Goal: Information Seeking & Learning: Check status

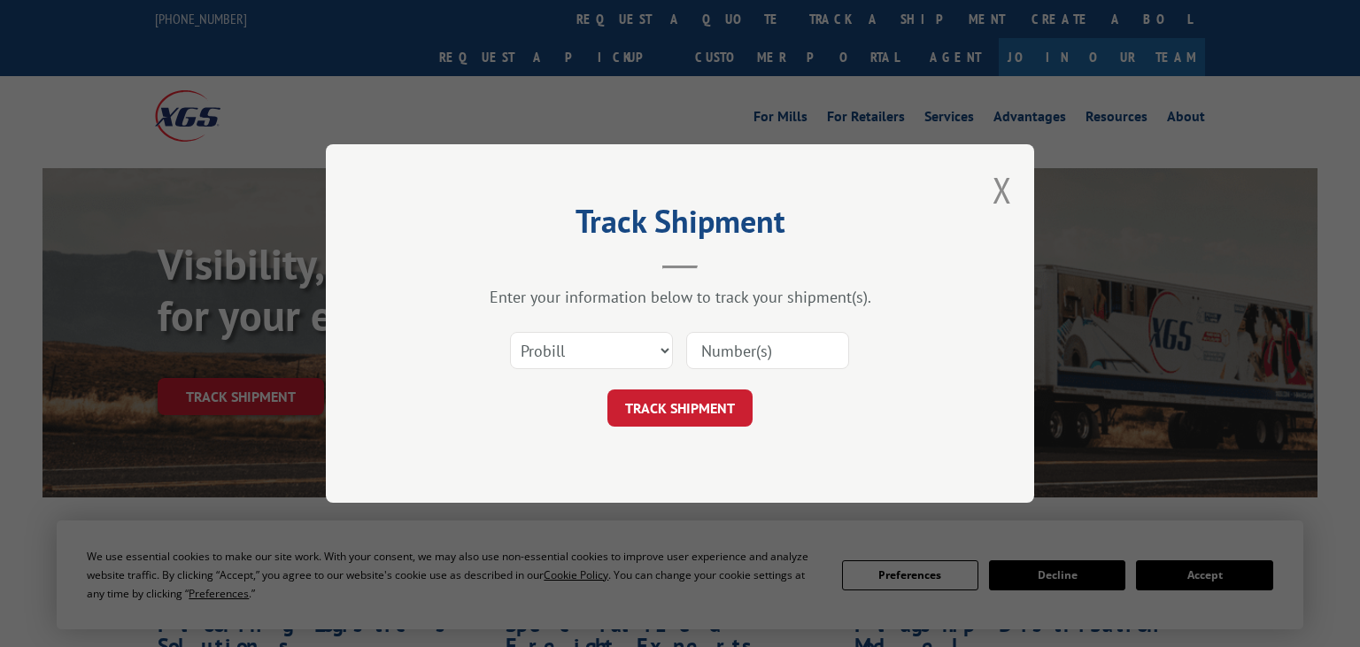
click at [775, 345] on input at bounding box center [767, 350] width 163 height 37
paste input "17566002"
type input "17566002"
click at [809, 477] on div "Track Shipment Enter your information below to track your shipment(s). Select c…" at bounding box center [680, 323] width 708 height 358
click at [707, 416] on button "TRACK SHIPMENT" at bounding box center [679, 407] width 145 height 37
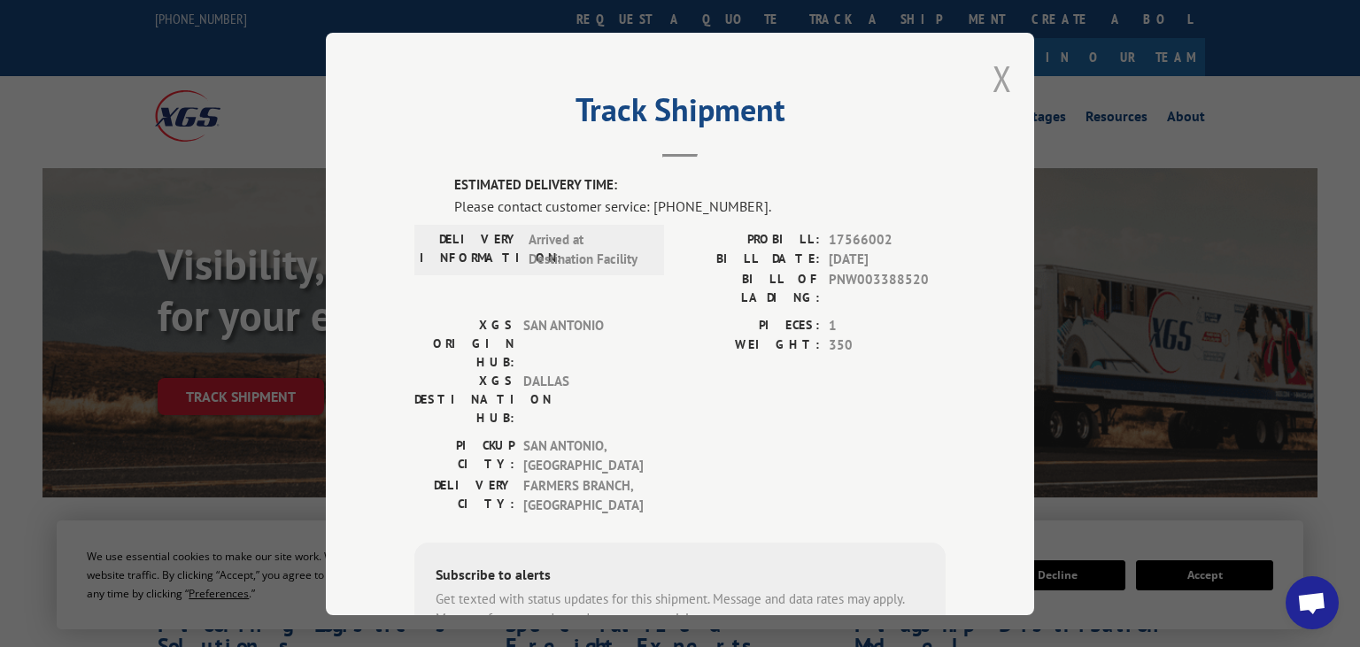
click at [999, 79] on button "Close modal" at bounding box center [1001, 78] width 19 height 47
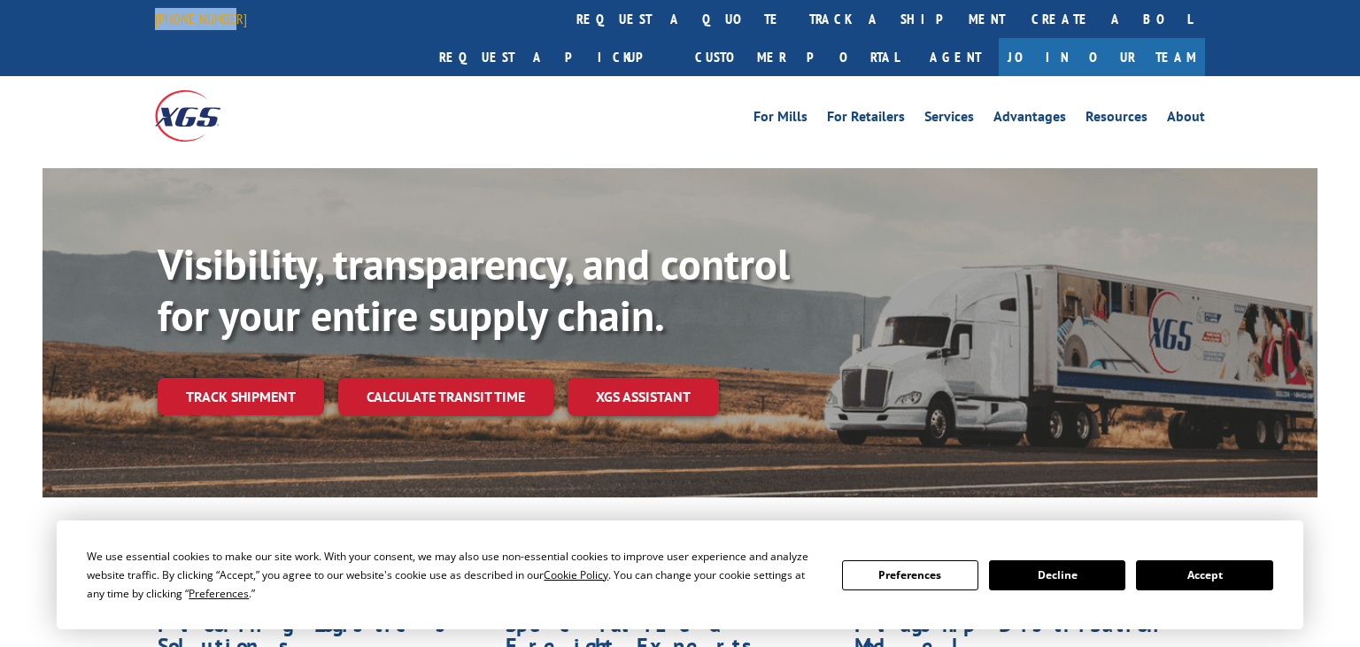
drag, startPoint x: 0, startPoint y: 0, endPoint x: 158, endPoint y: 21, distance: 159.0
click at [158, 21] on div "[PHONE_NUMBER]" at bounding box center [211, 19] width 113 height 22
copy link "[PHONE_NUMBER]"
